Goal: Entertainment & Leisure: Browse casually

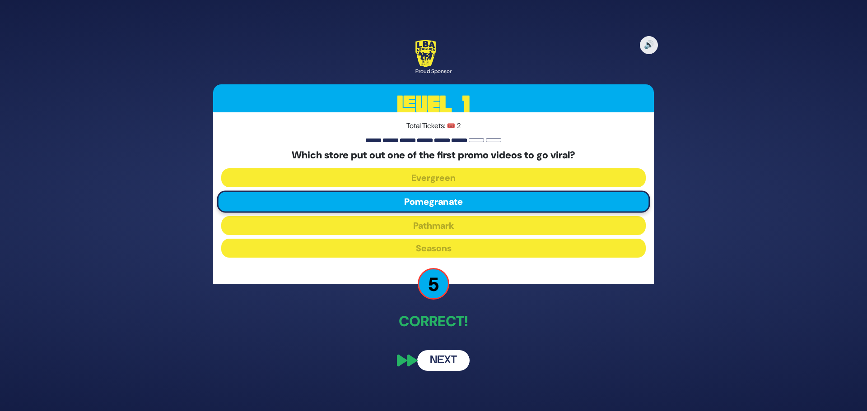
click at [448, 366] on button "Next" at bounding box center [443, 360] width 52 height 21
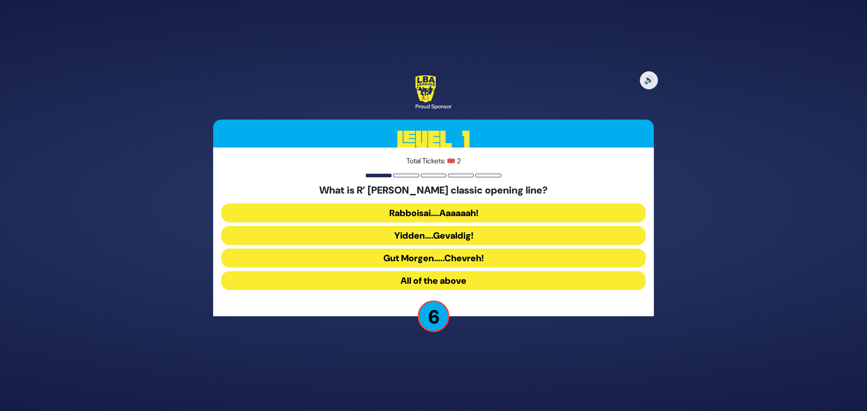
click at [430, 281] on button "All of the above" at bounding box center [433, 280] width 424 height 19
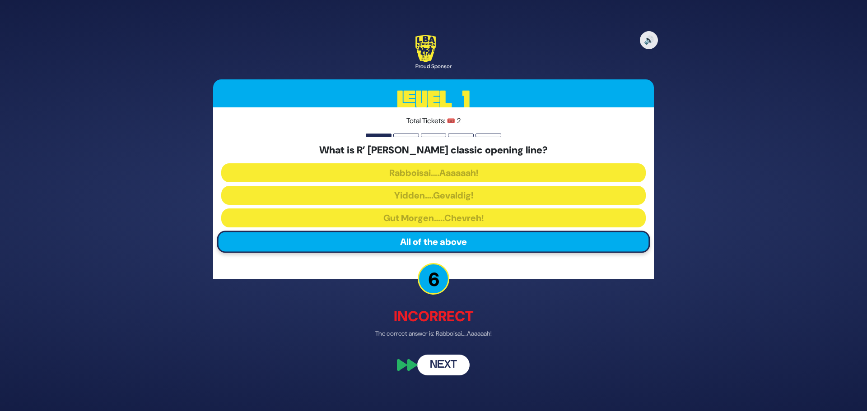
click at [451, 364] on button "Next" at bounding box center [443, 365] width 52 height 21
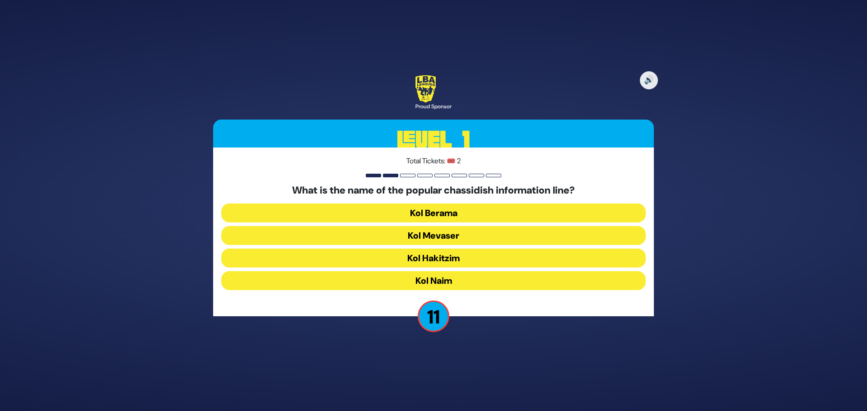
click at [440, 237] on button "Kol Mevaser" at bounding box center [433, 235] width 424 height 19
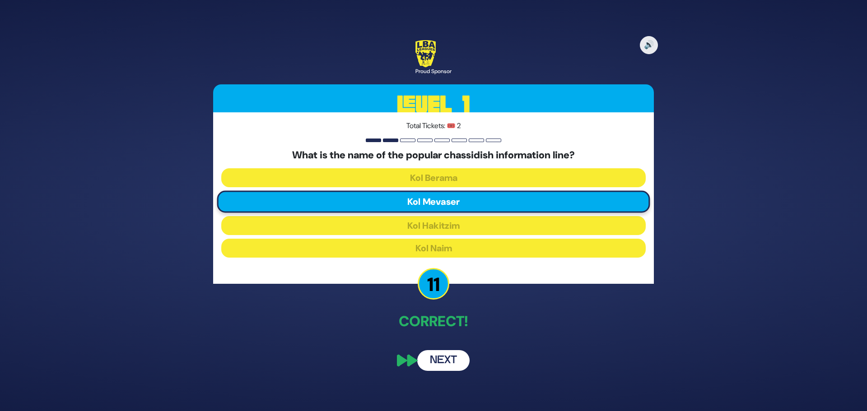
click at [447, 361] on button "Next" at bounding box center [443, 360] width 52 height 21
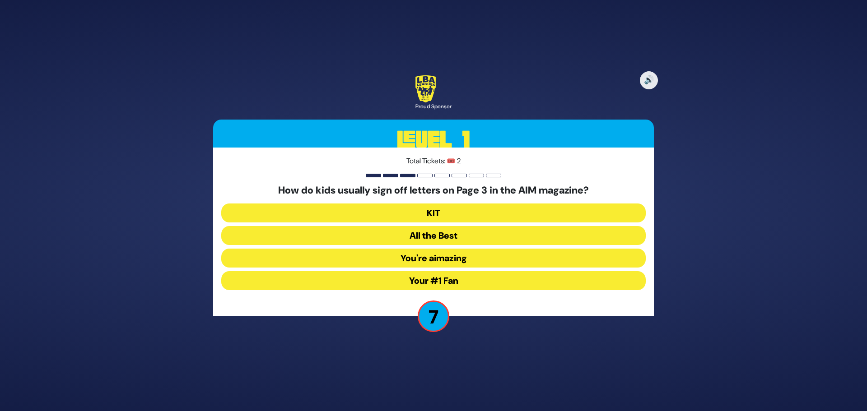
click at [430, 277] on button "Your #1 Fan" at bounding box center [433, 280] width 424 height 19
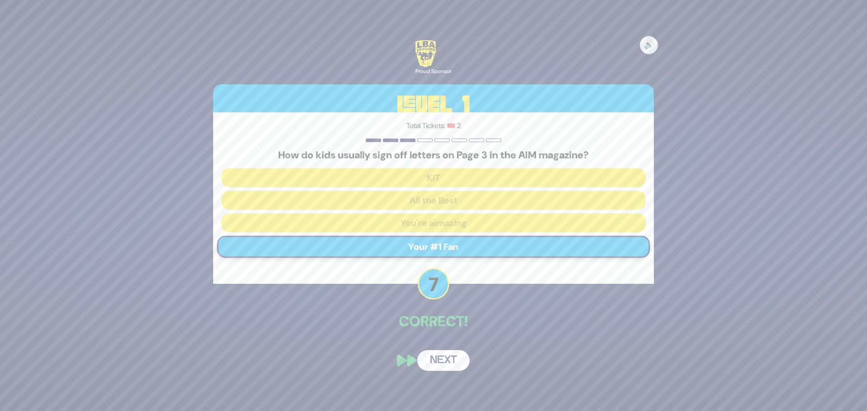
click at [441, 359] on button "Next" at bounding box center [443, 360] width 52 height 21
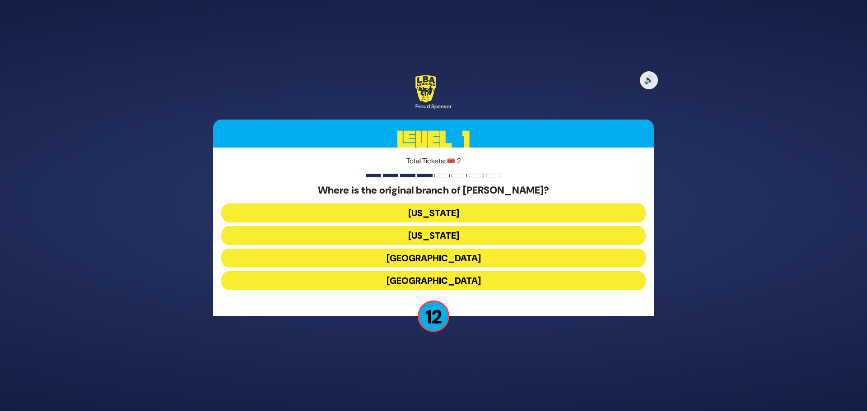
click at [436, 257] on button "London" at bounding box center [433, 258] width 424 height 19
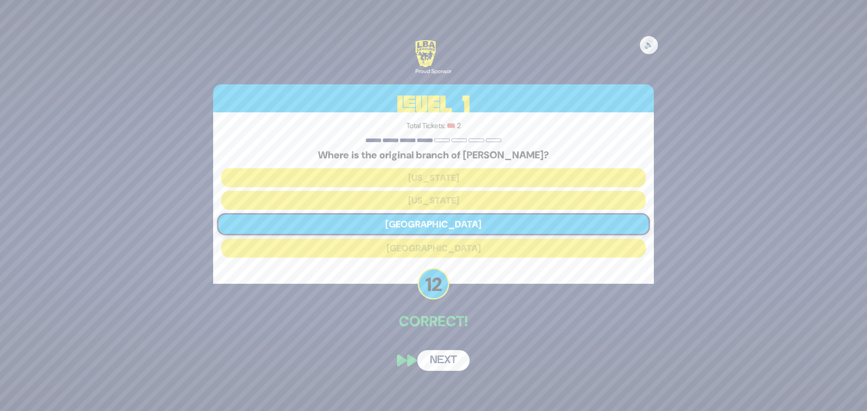
click at [431, 305] on div "🔊 Proud Sponsor Level 1 Total Tickets: 🎟️ 2 Where is the original branch of Cha…" at bounding box center [433, 205] width 462 height 353
click at [446, 358] on button "Next" at bounding box center [443, 360] width 52 height 21
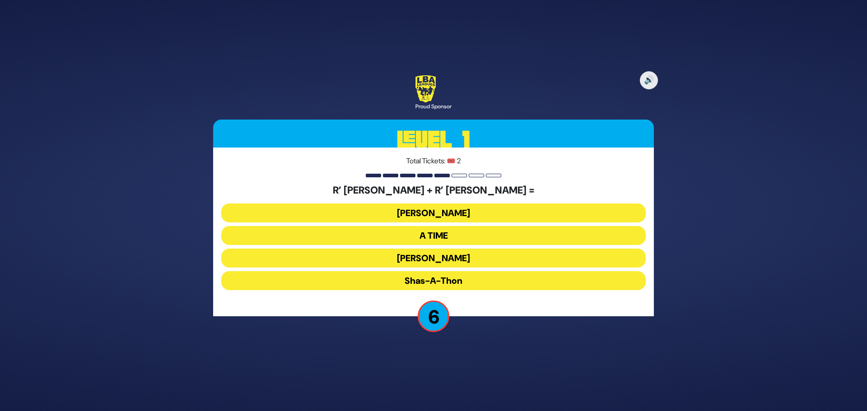
click at [439, 258] on button "Ohel Sarala" at bounding box center [433, 258] width 424 height 19
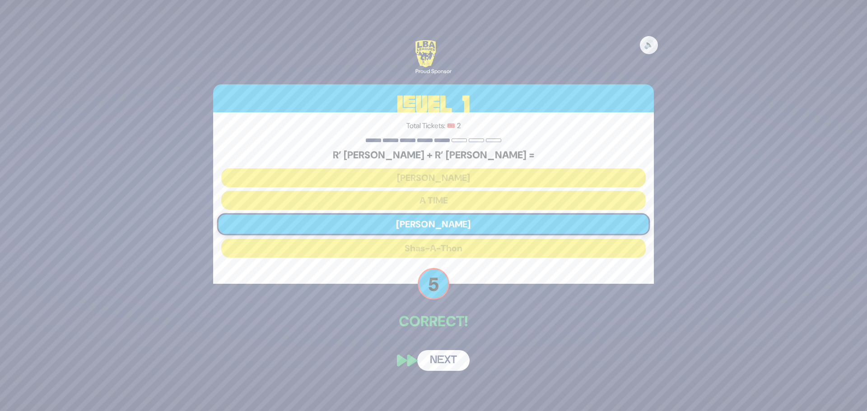
click at [443, 365] on button "Next" at bounding box center [443, 360] width 52 height 21
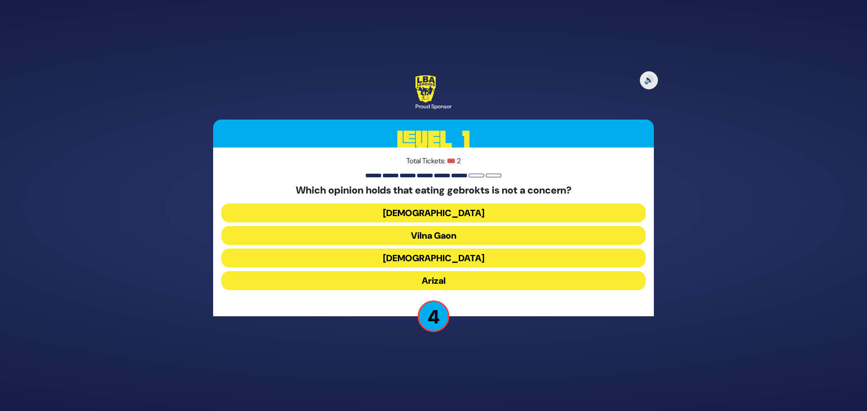
click at [434, 258] on button "Rama" at bounding box center [433, 258] width 424 height 19
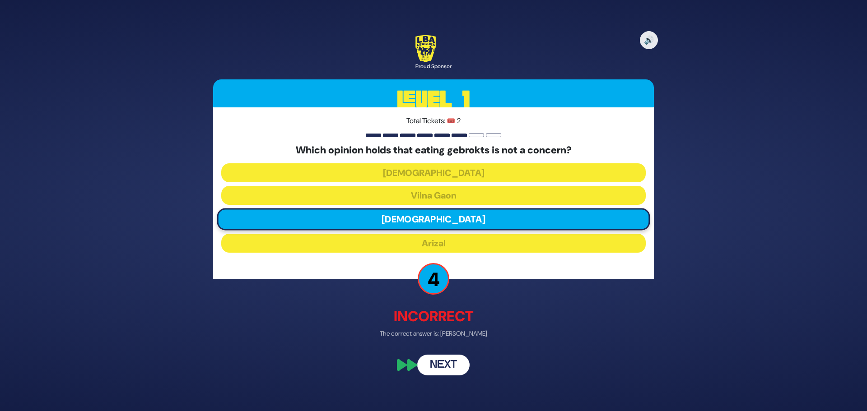
click at [443, 372] on button "Next" at bounding box center [443, 365] width 52 height 21
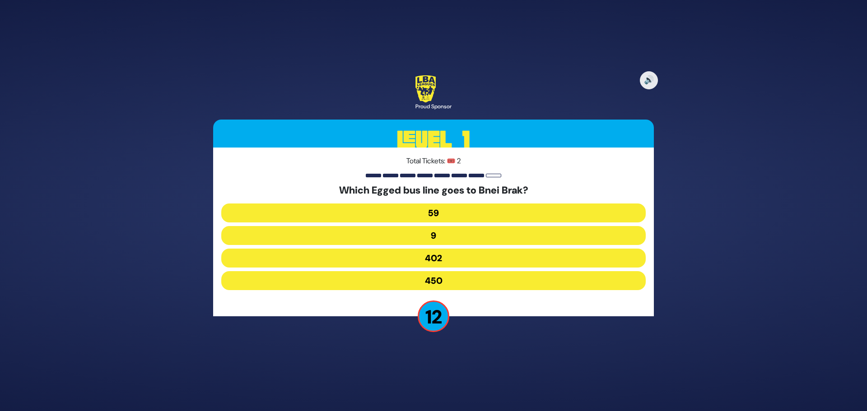
click at [435, 212] on button "59" at bounding box center [433, 213] width 424 height 19
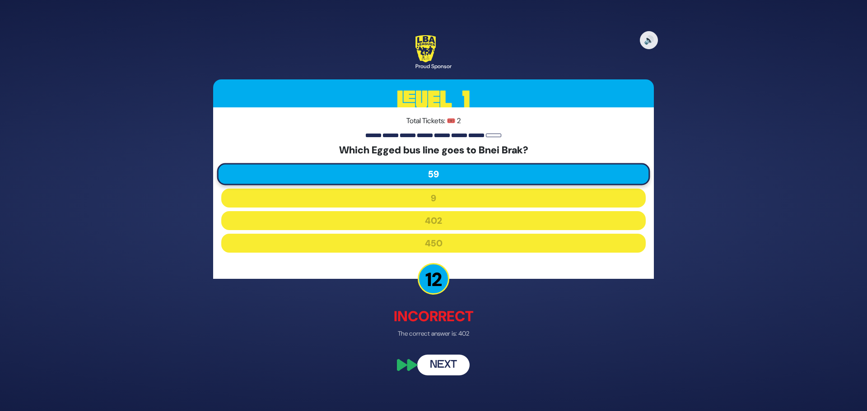
click at [443, 368] on button "Next" at bounding box center [443, 365] width 52 height 21
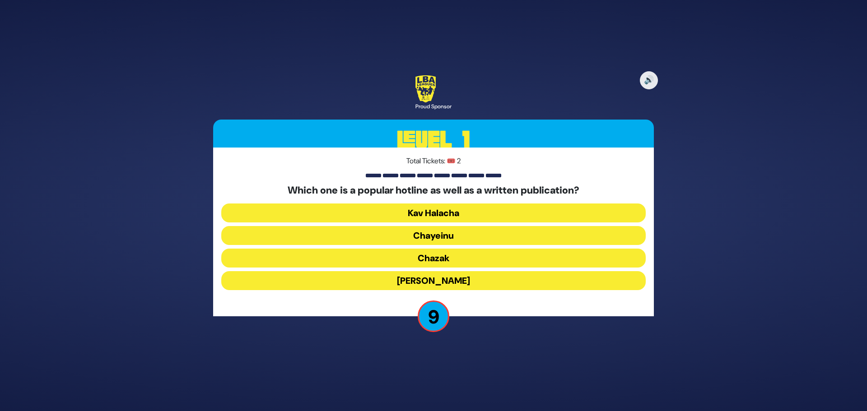
click at [435, 234] on button "Chayeinu" at bounding box center [433, 235] width 424 height 19
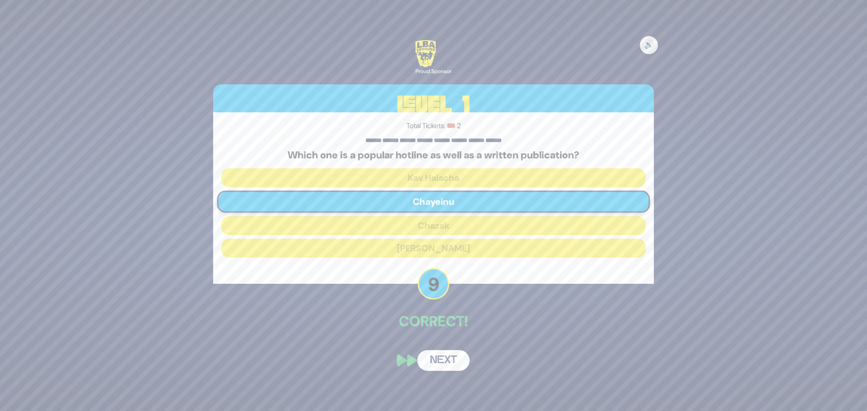
click at [443, 362] on button "Next" at bounding box center [443, 360] width 52 height 21
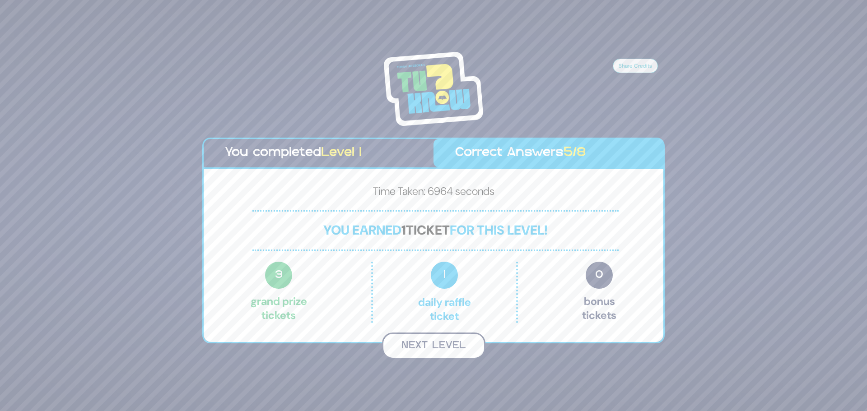
click at [433, 348] on button "Next Level" at bounding box center [433, 346] width 103 height 27
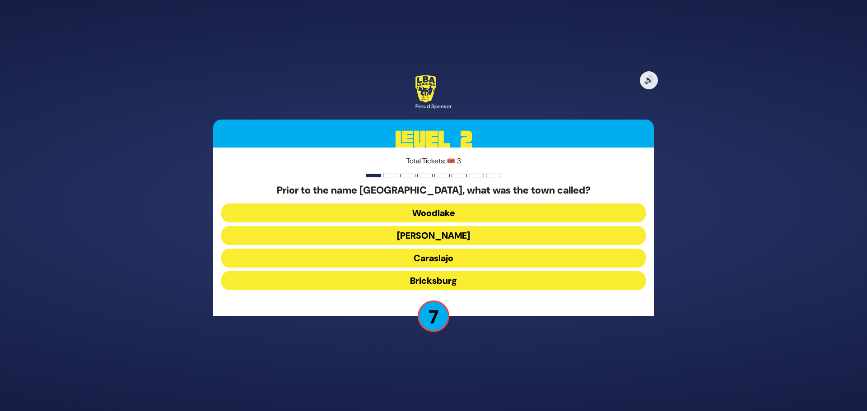
click at [432, 259] on button "Caraslajo" at bounding box center [433, 258] width 424 height 19
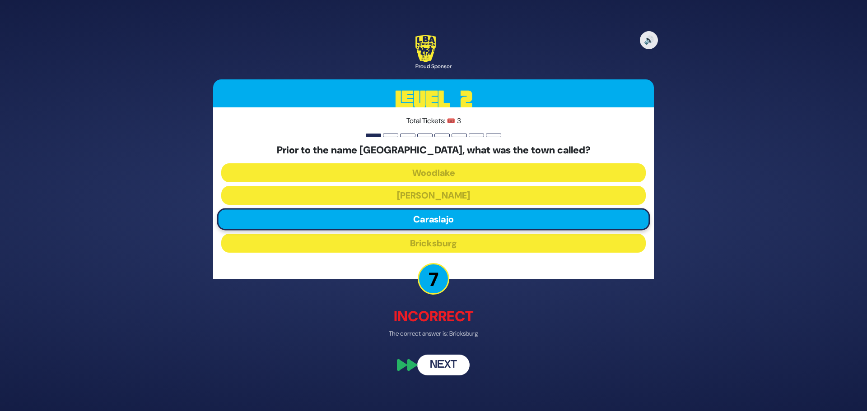
click at [434, 369] on button "Next" at bounding box center [443, 365] width 52 height 21
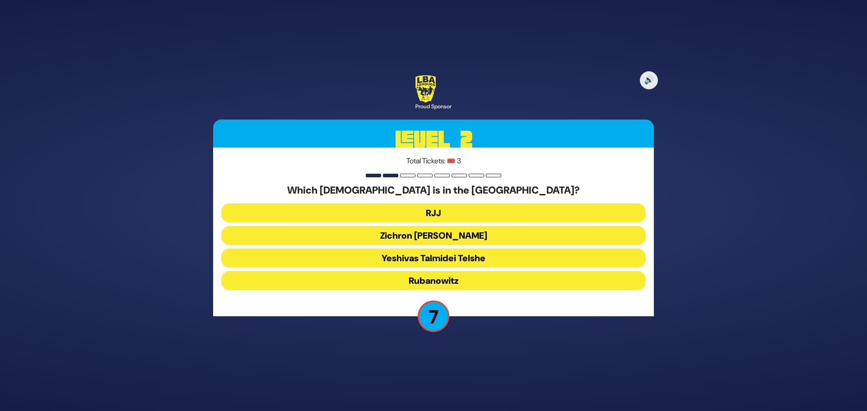
click at [434, 207] on button "RJJ" at bounding box center [433, 213] width 424 height 19
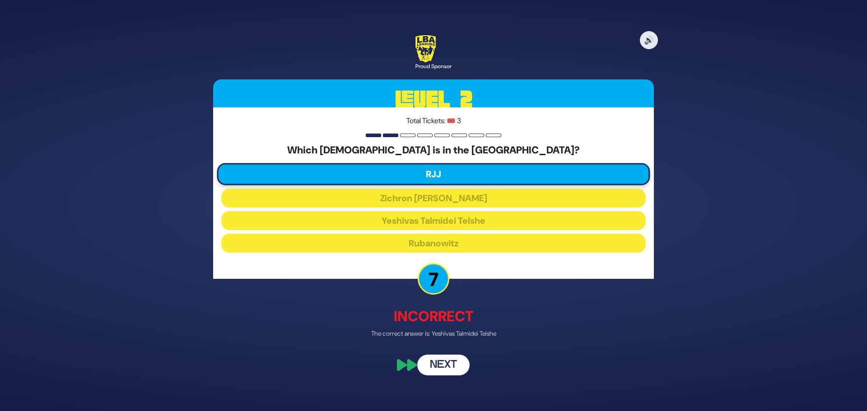
click at [443, 367] on button "Next" at bounding box center [443, 365] width 52 height 21
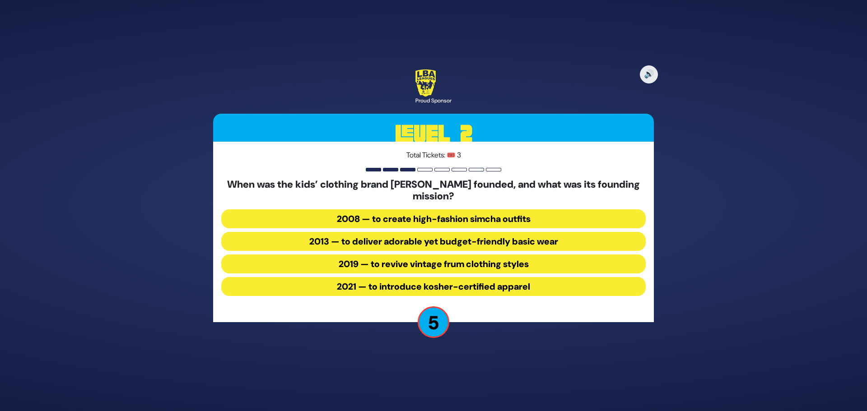
click at [361, 242] on button "2013 — to deliver adorable yet budget-friendly basic wear" at bounding box center [433, 241] width 424 height 19
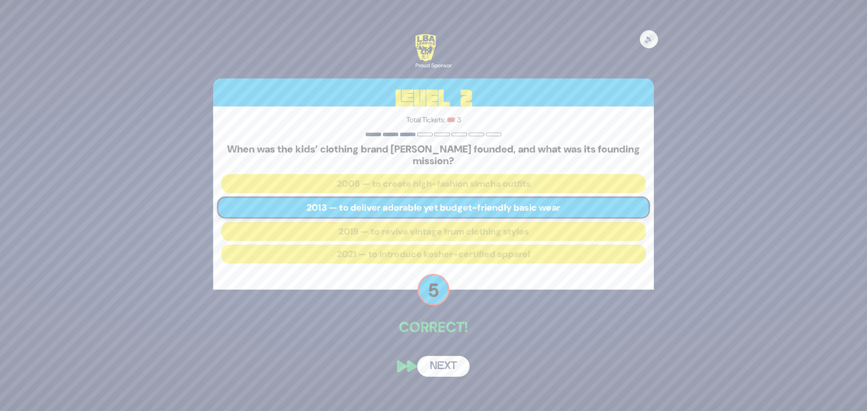
click at [452, 366] on button "Next" at bounding box center [443, 366] width 52 height 21
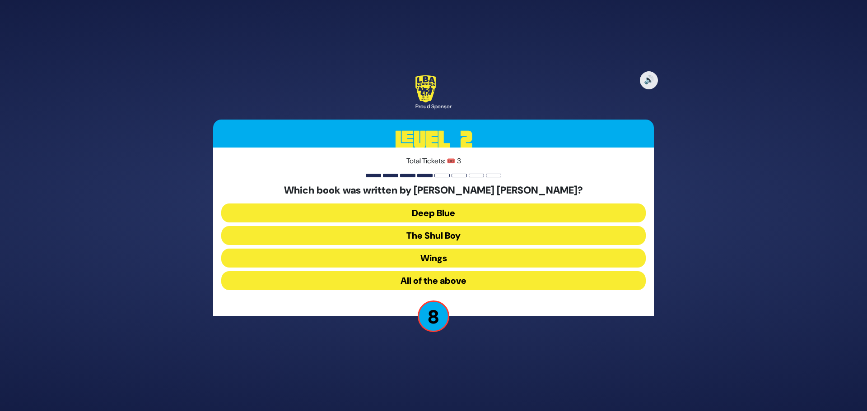
click at [438, 283] on button "All of the above" at bounding box center [433, 280] width 424 height 19
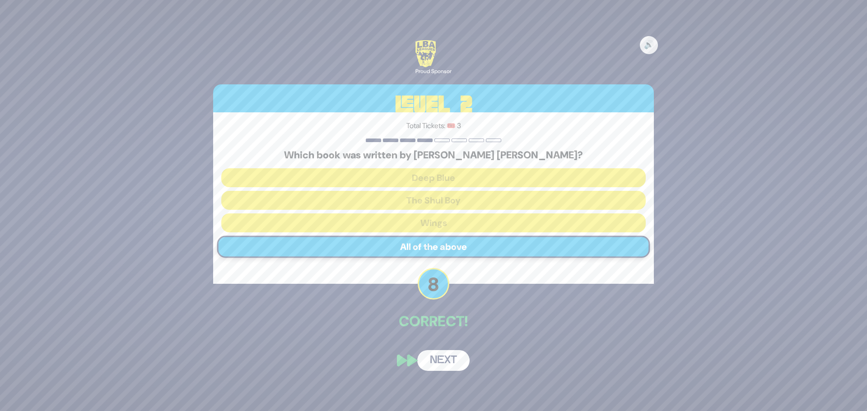
click at [444, 361] on button "Next" at bounding box center [443, 360] width 52 height 21
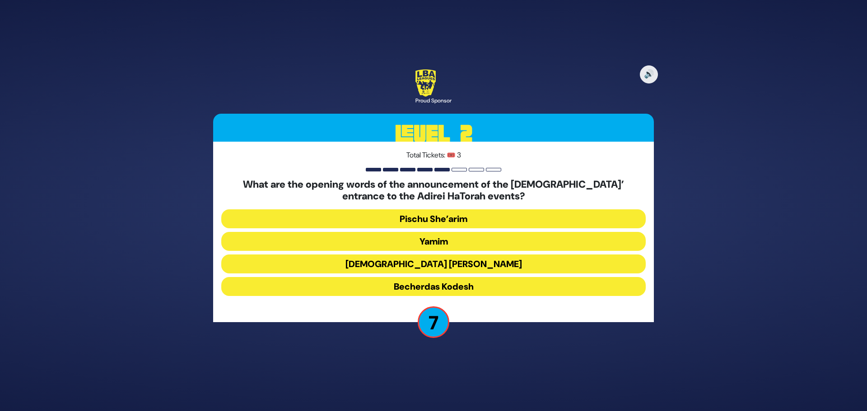
click at [438, 287] on button "Becherdas Kodesh" at bounding box center [433, 286] width 424 height 19
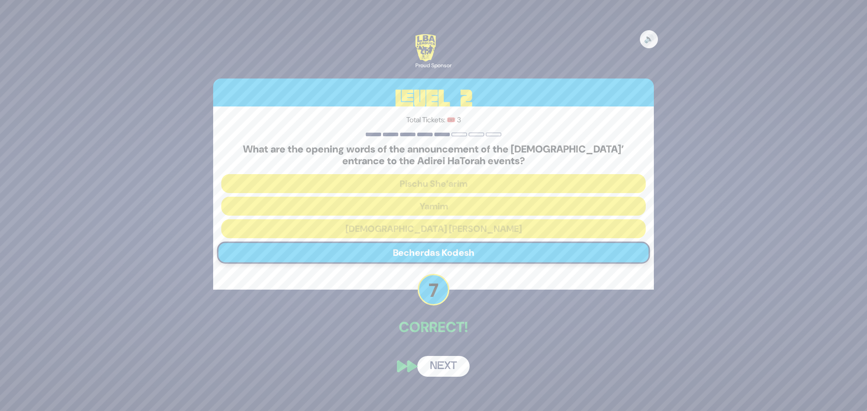
click at [435, 368] on button "Next" at bounding box center [443, 366] width 52 height 21
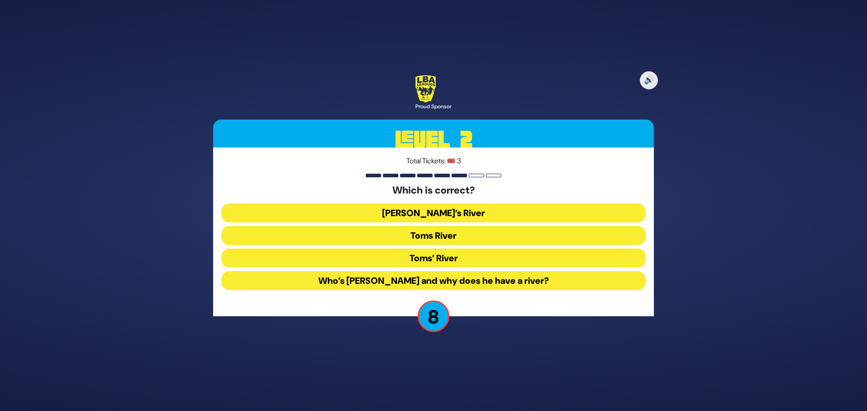
click at [408, 235] on button "Toms River" at bounding box center [433, 235] width 424 height 19
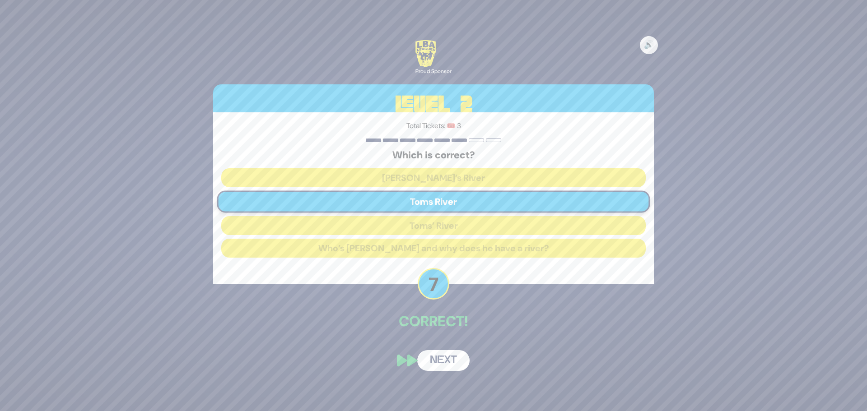
click at [440, 364] on button "Next" at bounding box center [443, 360] width 52 height 21
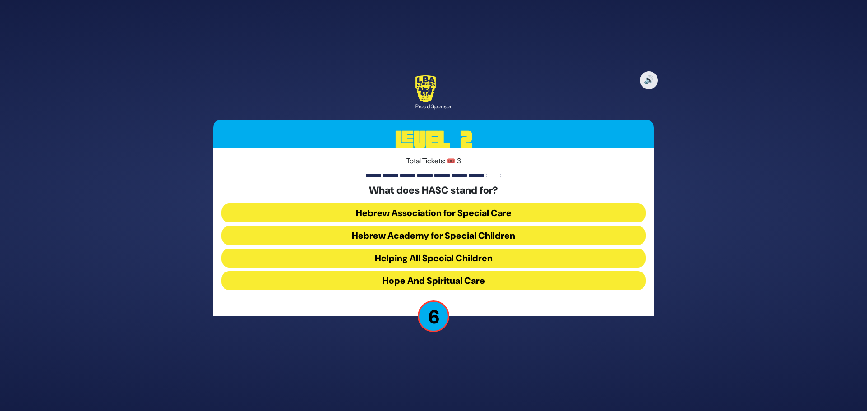
click at [402, 236] on button "Hebrew Academy for Special Children" at bounding box center [433, 235] width 424 height 19
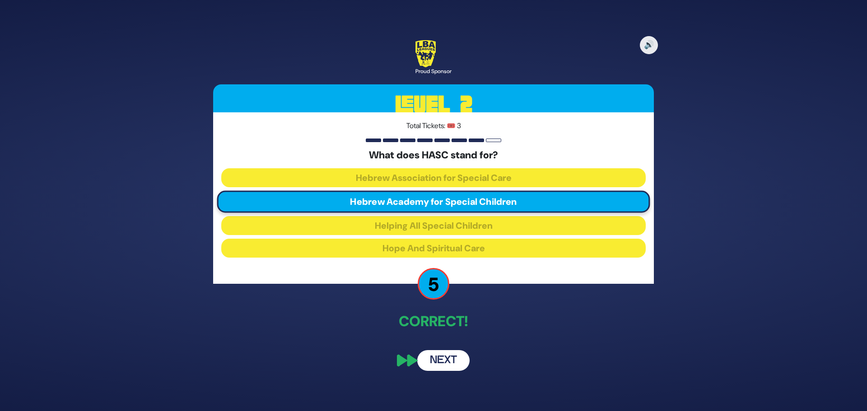
click at [448, 359] on button "Next" at bounding box center [443, 360] width 52 height 21
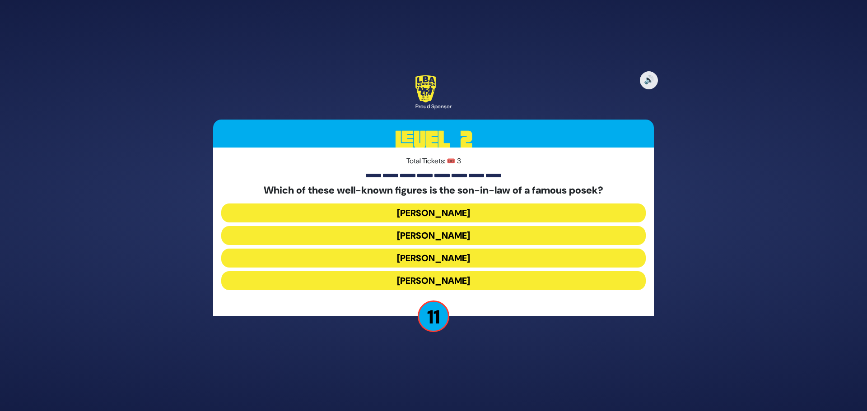
click at [448, 214] on button "Lazer Scheiner" at bounding box center [433, 213] width 424 height 19
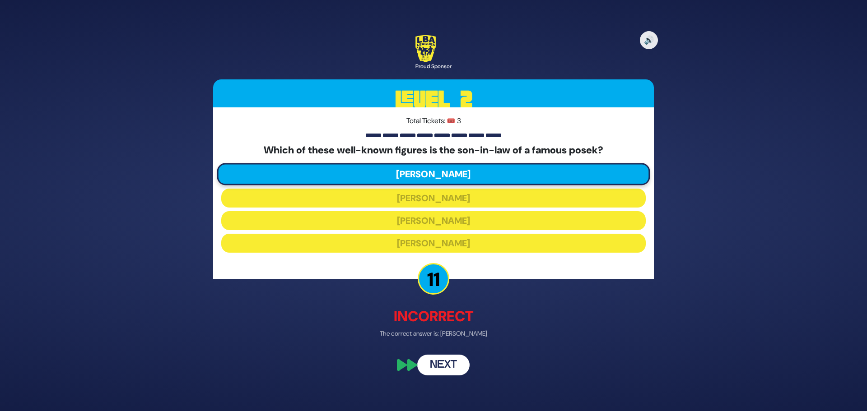
click at [454, 365] on button "Next" at bounding box center [443, 365] width 52 height 21
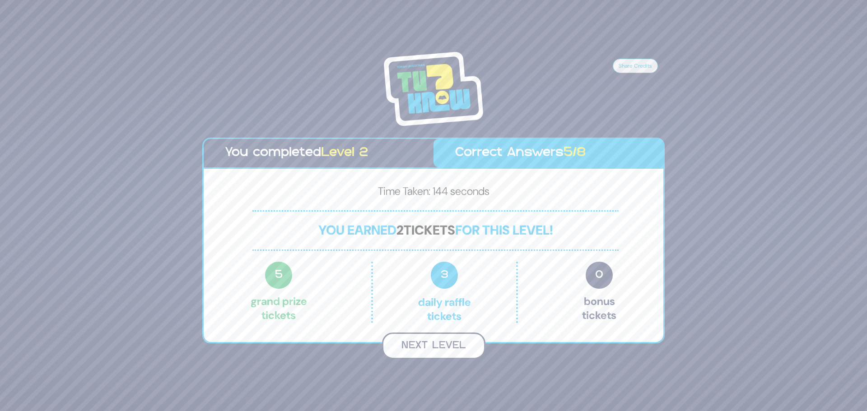
click at [446, 347] on button "Next Level" at bounding box center [433, 346] width 103 height 27
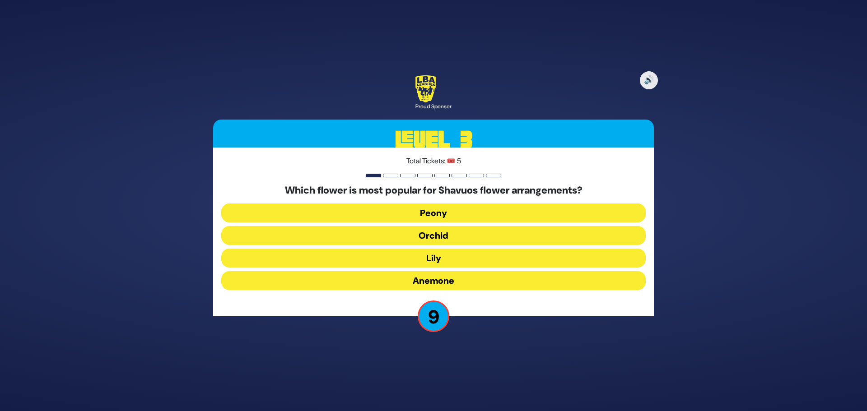
click at [426, 215] on button "Peony" at bounding box center [433, 213] width 424 height 19
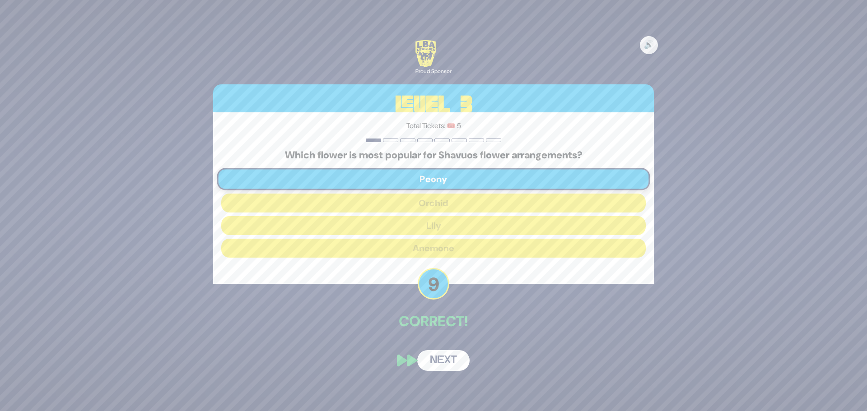
click at [440, 364] on button "Next" at bounding box center [443, 360] width 52 height 21
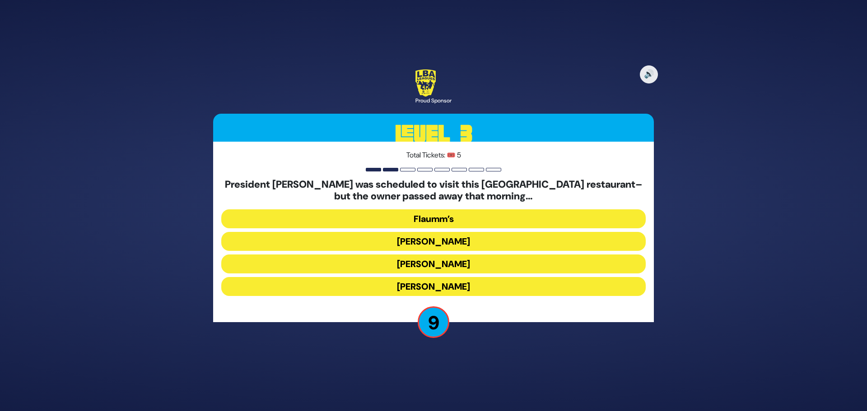
click at [438, 261] on button "Gottlieb’s" at bounding box center [433, 264] width 424 height 19
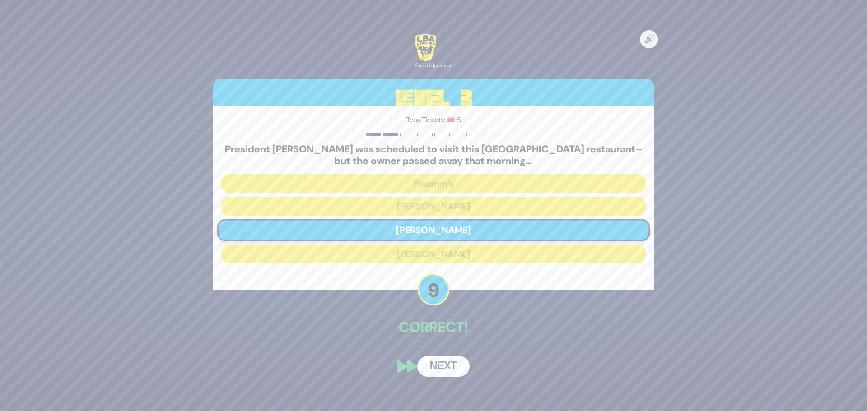
click at [449, 371] on button "Next" at bounding box center [443, 366] width 52 height 21
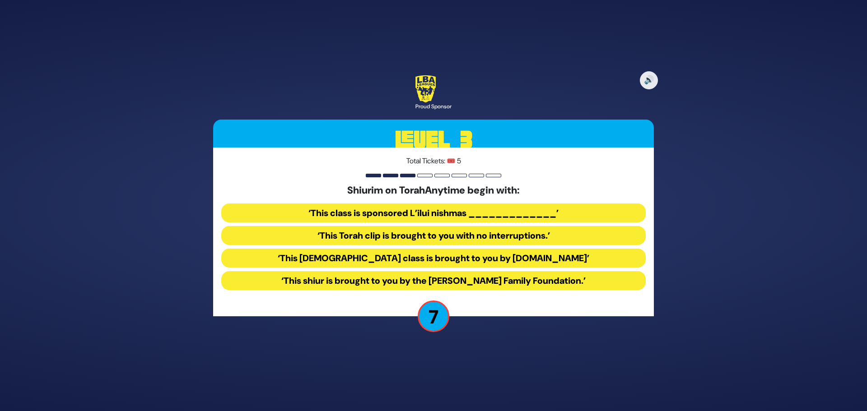
click at [331, 261] on button "‘This Torah class is brought to you by TorahAnytime.com’" at bounding box center [433, 258] width 424 height 19
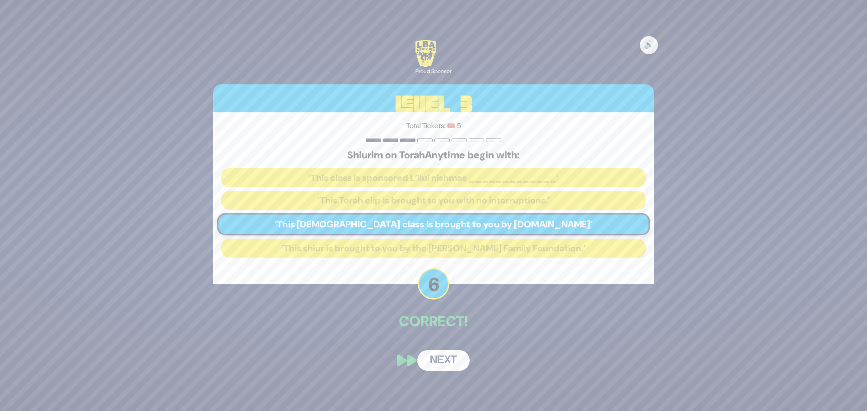
click at [451, 365] on button "Next" at bounding box center [443, 360] width 52 height 21
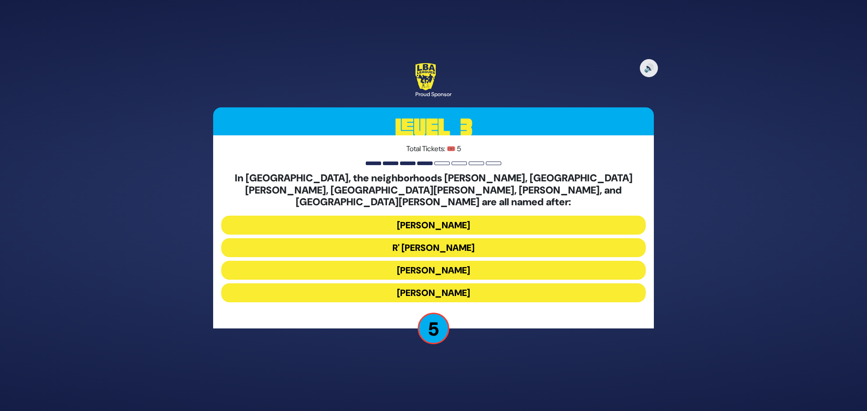
click at [377, 266] on button "Moses Montefiore" at bounding box center [433, 270] width 424 height 19
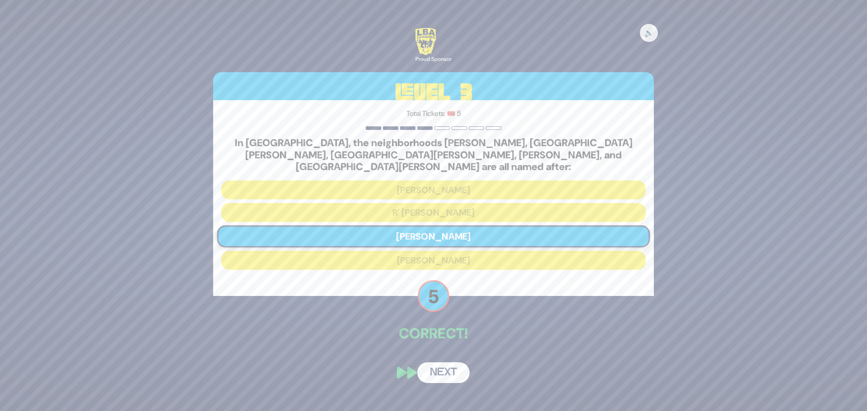
drag, startPoint x: 440, startPoint y: 364, endPoint x: 441, endPoint y: 359, distance: 5.0
click at [440, 364] on button "Next" at bounding box center [443, 373] width 52 height 21
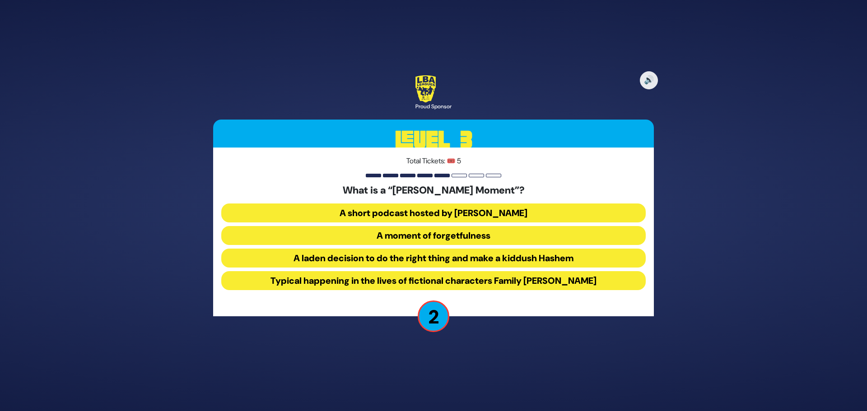
click at [429, 212] on button "A short podcast hosted by Benny Muroff" at bounding box center [433, 213] width 424 height 19
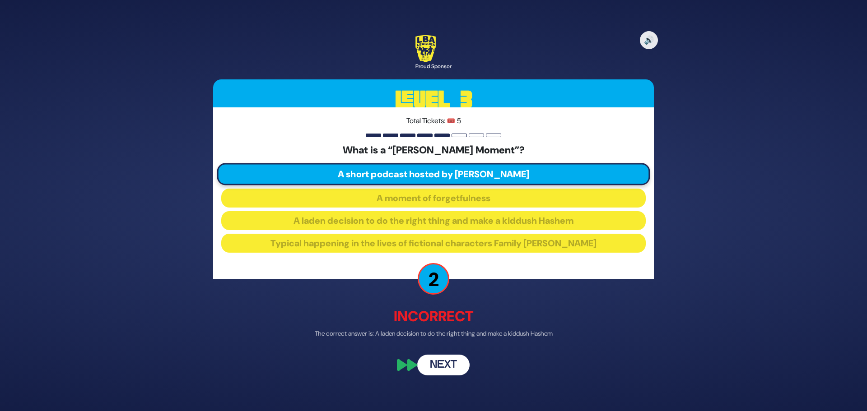
click at [438, 367] on button "Next" at bounding box center [443, 365] width 52 height 21
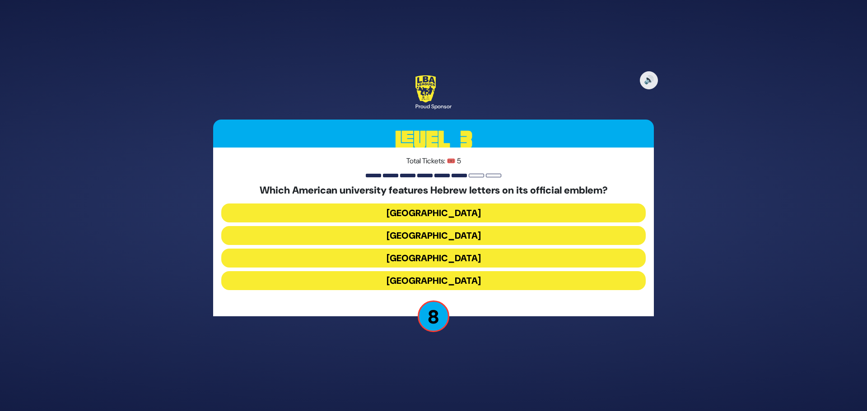
click at [426, 256] on button "Princeton University" at bounding box center [433, 258] width 424 height 19
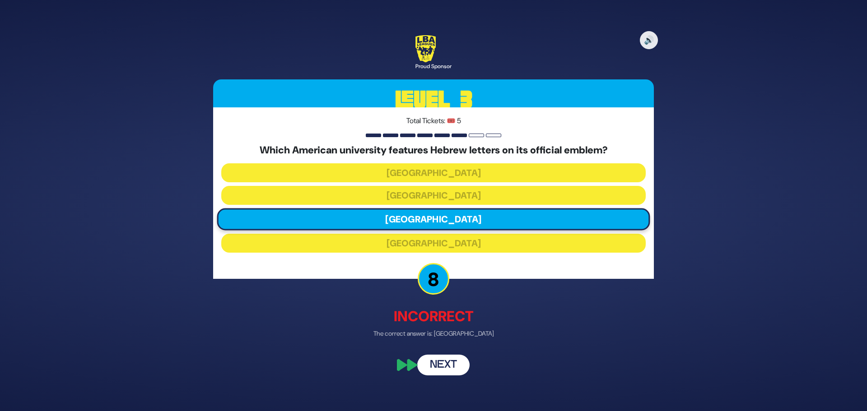
click at [444, 359] on button "Next" at bounding box center [443, 365] width 52 height 21
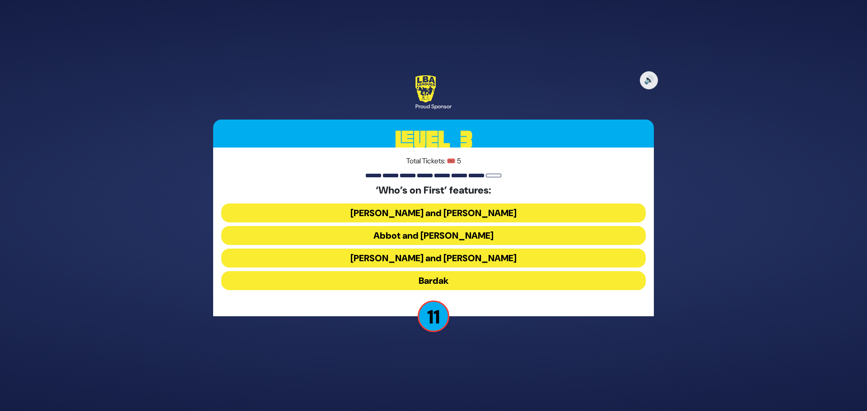
click at [428, 233] on button "Abbot and Costello" at bounding box center [433, 235] width 424 height 19
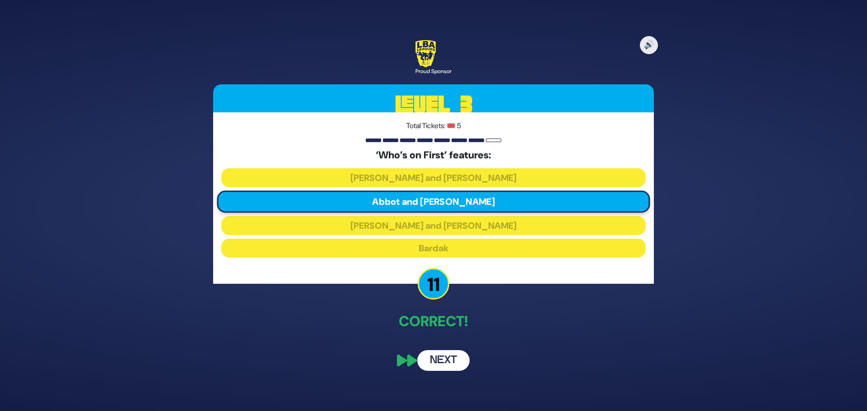
click at [454, 359] on button "Next" at bounding box center [443, 360] width 52 height 21
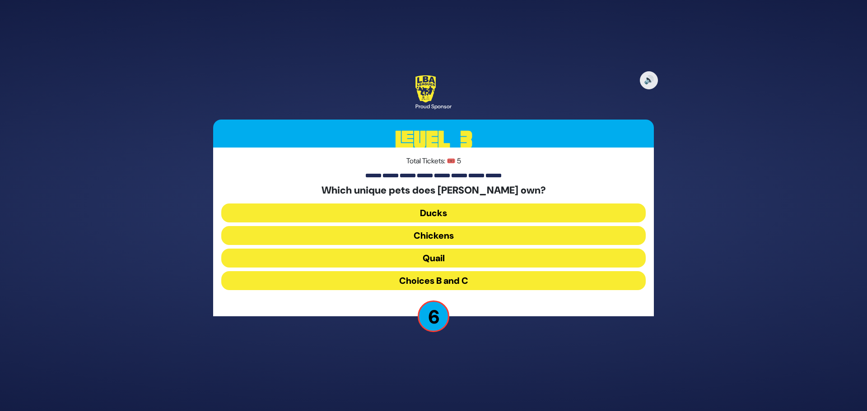
click at [414, 229] on button "Chickens" at bounding box center [433, 235] width 424 height 19
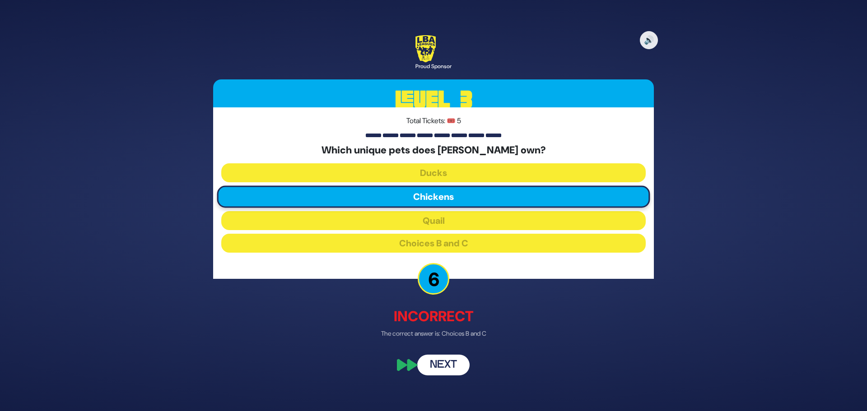
click at [441, 364] on button "Next" at bounding box center [443, 365] width 52 height 21
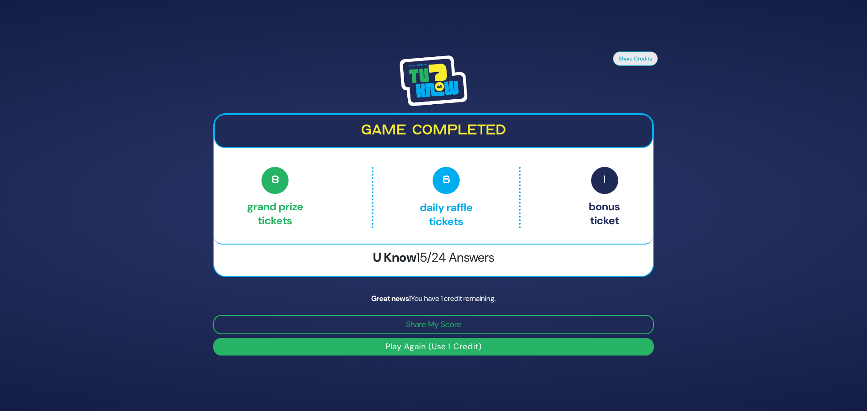
click at [430, 343] on button "Play Again (Use 1 Credit)" at bounding box center [433, 347] width 441 height 18
click at [428, 345] on button "Play Again (Use 1 Credit)" at bounding box center [433, 347] width 441 height 18
click at [374, 345] on button "Play Again (Use 1 Credit)" at bounding box center [433, 347] width 441 height 18
click at [392, 345] on button "Play Again (Use 1 Credit)" at bounding box center [433, 347] width 441 height 18
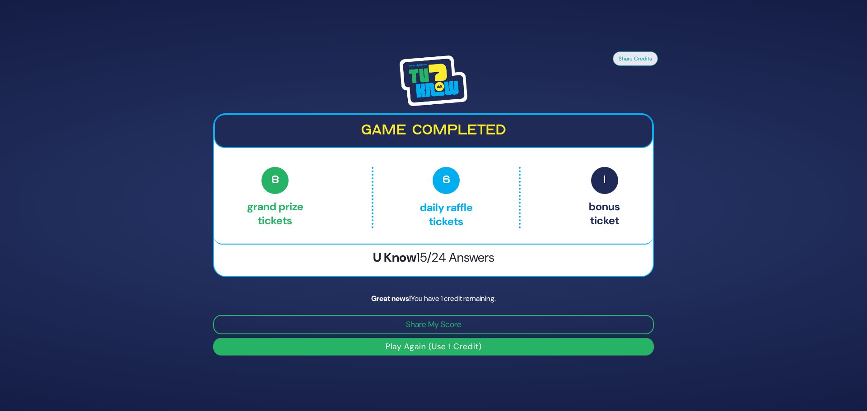
click at [530, 343] on button "Play Again (Use 1 Credit)" at bounding box center [433, 347] width 441 height 18
click at [382, 350] on button "Play Again (Use 1 Credit)" at bounding box center [433, 347] width 441 height 18
click at [597, 204] on p "1 Bonus ticket" at bounding box center [604, 197] width 31 height 61
click at [429, 209] on p "6 Daily Raffle tickets" at bounding box center [445, 197] width 107 height 61
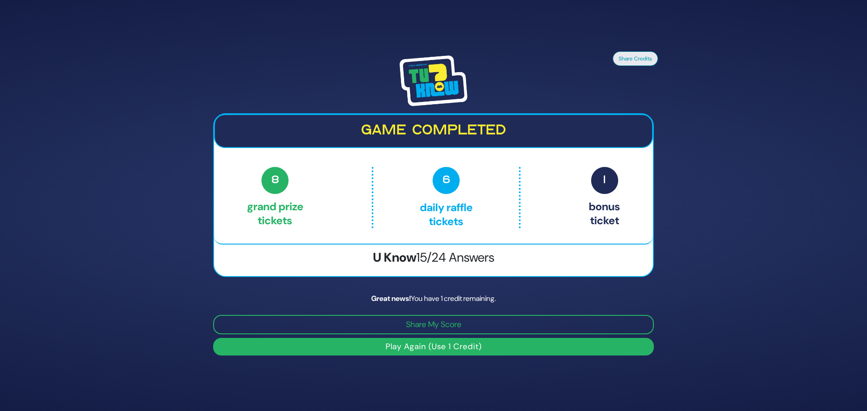
click at [303, 196] on p "8 Grand Prize tickets" at bounding box center [275, 197] width 56 height 61
click at [376, 258] on h3 "U Know 15/24 Answers" at bounding box center [433, 257] width 439 height 15
click at [412, 349] on button "Play Again (Use 1 Credit)" at bounding box center [433, 347] width 441 height 18
click at [413, 348] on button "Play Again (Use 1 Credit)" at bounding box center [433, 347] width 441 height 18
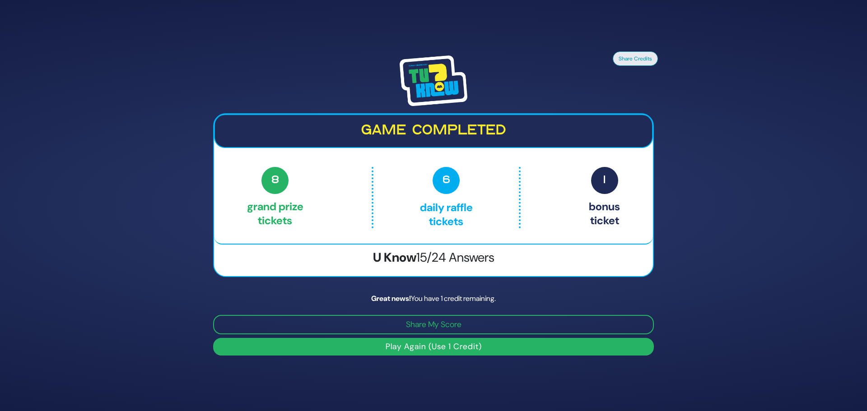
click at [413, 348] on button "Play Again (Use 1 Credit)" at bounding box center [433, 347] width 441 height 18
click at [413, 347] on button "Play Again (Use 1 Credit)" at bounding box center [433, 347] width 441 height 18
click at [411, 347] on button "Play Again (Use 1 Credit)" at bounding box center [433, 347] width 441 height 18
click at [409, 352] on button "Play Again (Use 1 Credit)" at bounding box center [433, 347] width 441 height 18
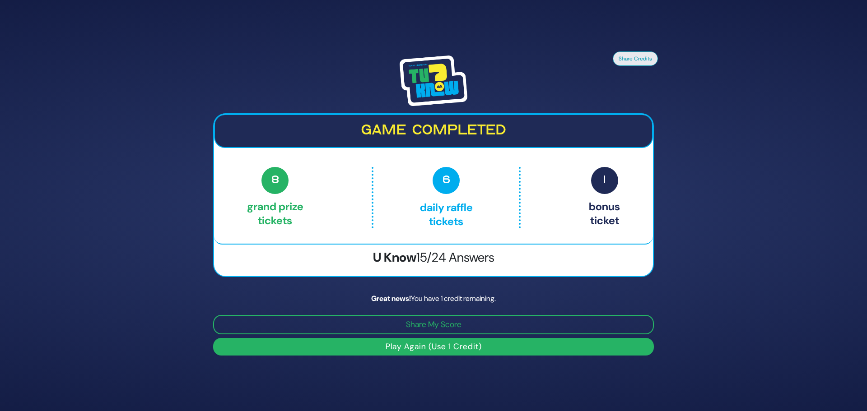
click at [408, 349] on button "Play Again (Use 1 Credit)" at bounding box center [433, 347] width 441 height 18
click at [408, 348] on button "Play Again (Use 1 Credit)" at bounding box center [433, 347] width 441 height 18
click at [408, 347] on button "Play Again (Use 1 Credit)" at bounding box center [433, 347] width 441 height 18
click at [409, 347] on button "Play Again (Use 1 Credit)" at bounding box center [433, 347] width 441 height 18
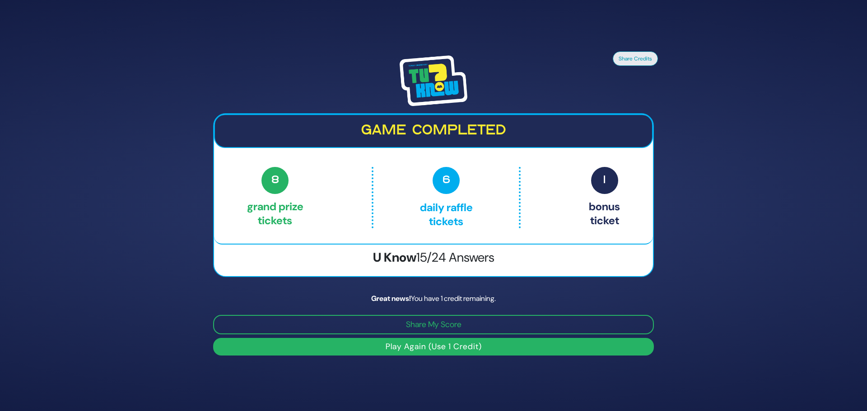
click at [430, 346] on button "Play Again (Use 1 Credit)" at bounding box center [433, 347] width 441 height 18
click at [431, 347] on button "Play Again (Use 1 Credit)" at bounding box center [433, 347] width 441 height 18
click at [644, 60] on button "Share Credits" at bounding box center [635, 58] width 45 height 14
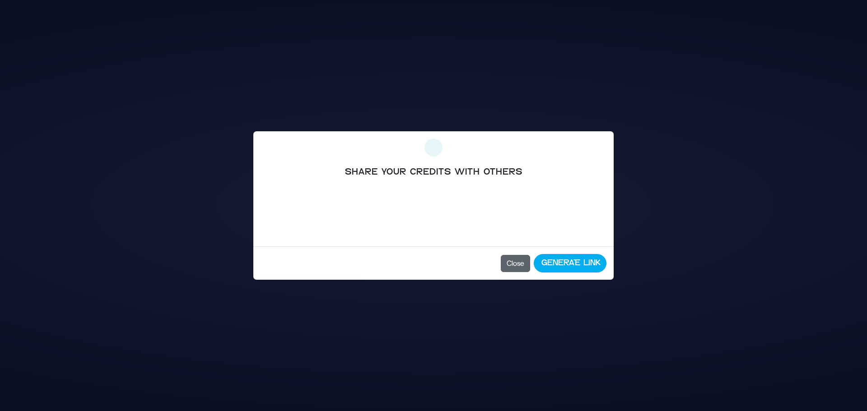
click at [516, 269] on button "Close" at bounding box center [515, 263] width 29 height 17
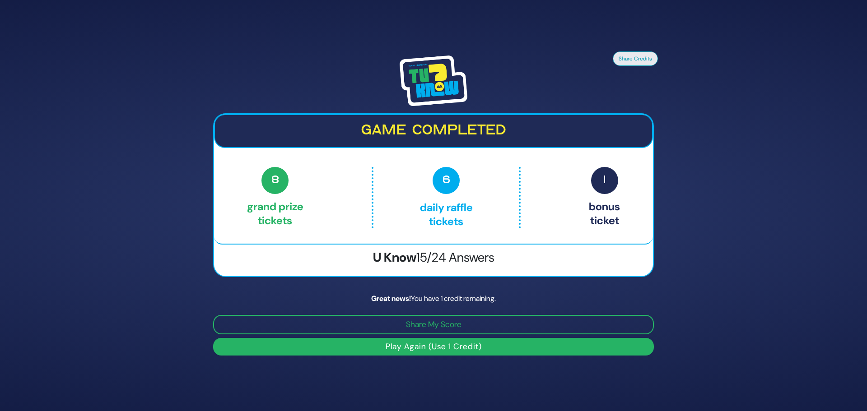
click at [444, 348] on button "Play Again (Use 1 Credit)" at bounding box center [433, 347] width 441 height 18
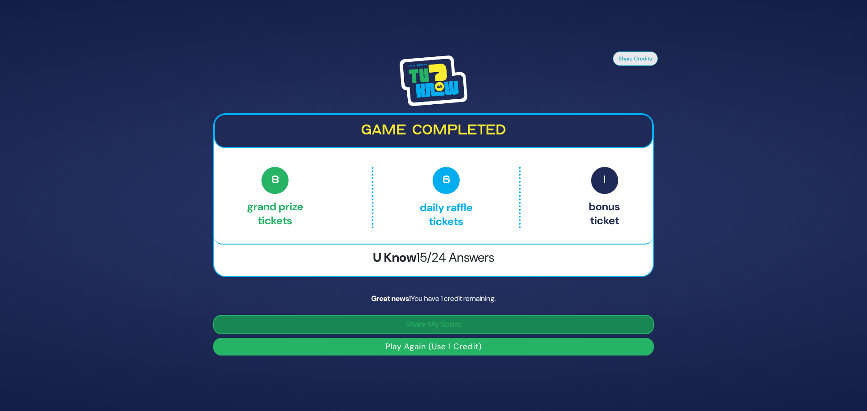
click at [421, 326] on button "Share My Score" at bounding box center [433, 324] width 441 height 19
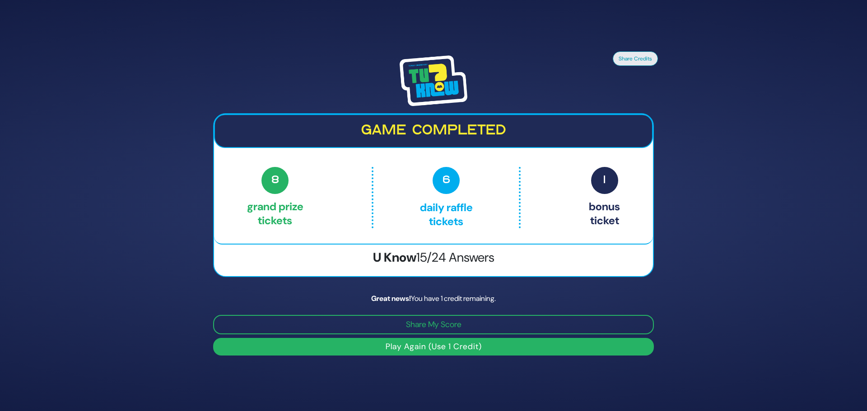
click at [363, 348] on button "Play Again (Use 1 Credit)" at bounding box center [433, 347] width 441 height 18
click at [410, 345] on button "Play Again (Use 1 Credit)" at bounding box center [433, 347] width 441 height 18
click at [410, 346] on button "Play Again (Use 1 Credit)" at bounding box center [433, 347] width 441 height 18
click at [410, 347] on button "Play Again (Use 1 Credit)" at bounding box center [433, 347] width 441 height 18
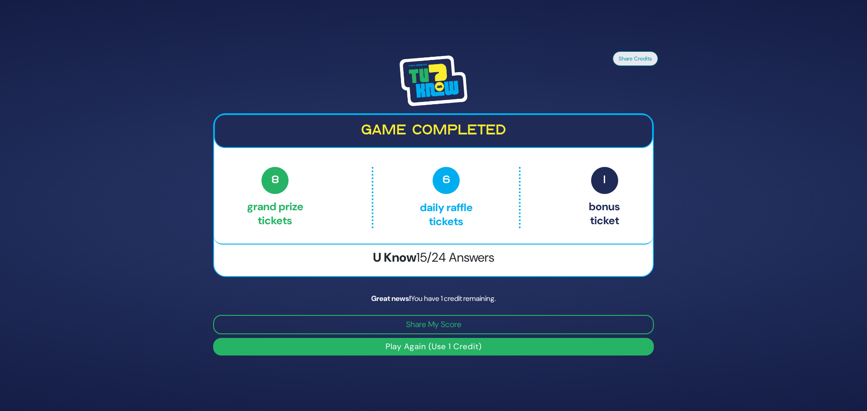
click at [410, 347] on button "Play Again (Use 1 Credit)" at bounding box center [433, 347] width 441 height 18
click at [409, 347] on button "Play Again (Use 1 Credit)" at bounding box center [433, 347] width 441 height 18
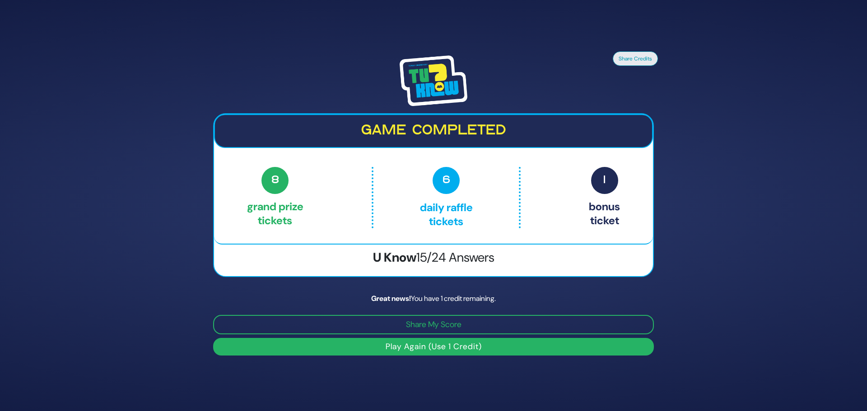
click at [409, 348] on button "Play Again (Use 1 Credit)" at bounding box center [433, 347] width 441 height 18
